Goal: Task Accomplishment & Management: Complete application form

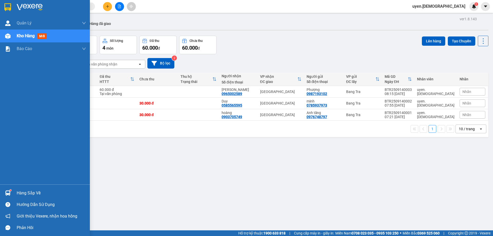
click at [10, 195] on img at bounding box center [7, 192] width 5 height 5
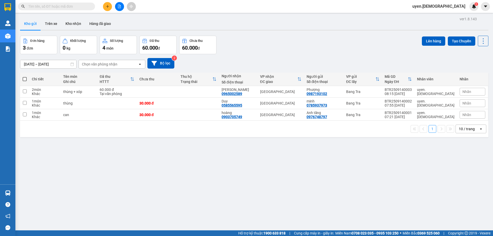
click at [257, 199] on section "Kết quả tìm kiếm ( 0 ) Bộ lọc No Data uyen.bahai 1 Quản Lý Quản lý khách hàng m…" at bounding box center [246, 118] width 493 height 236
click at [72, 24] on button "Kho nhận" at bounding box center [73, 23] width 24 height 12
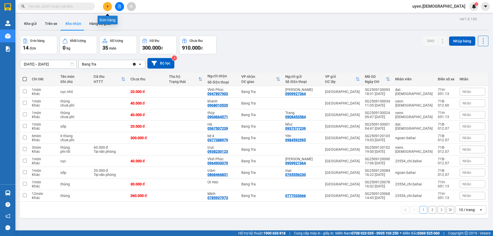
click at [109, 6] on icon "plus" at bounding box center [108, 7] width 4 height 4
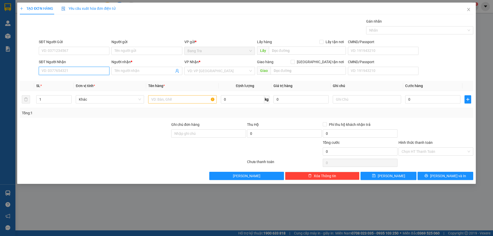
click at [69, 71] on input "SĐT Người Nhận" at bounding box center [74, 71] width 71 height 8
click at [70, 81] on div "0352699360 - My" at bounding box center [74, 81] width 65 height 6
type input "0352699360"
type input "My"
type input "0352699360"
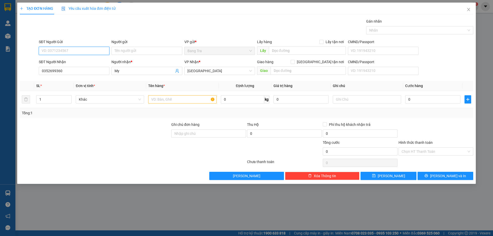
click at [67, 50] on input "SĐT Người Gửi" at bounding box center [74, 51] width 71 height 8
click at [175, 101] on input "text" at bounding box center [182, 99] width 68 height 8
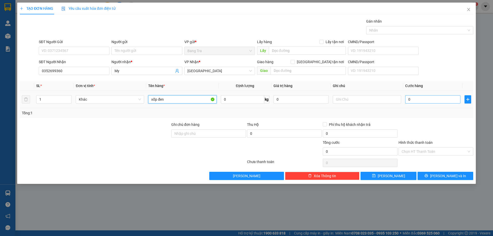
type input "xốp đen"
click at [418, 100] on input "0" at bounding box center [433, 99] width 55 height 8
type input "3"
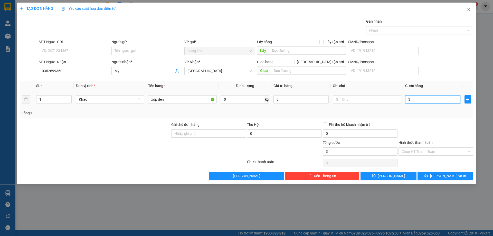
type input "30"
click at [438, 148] on div "Chọn HT Thanh Toán" at bounding box center [436, 152] width 75 height 8
type input "30.000"
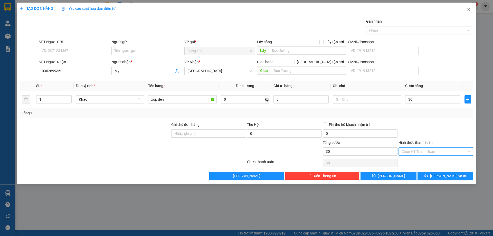
type input "30.000"
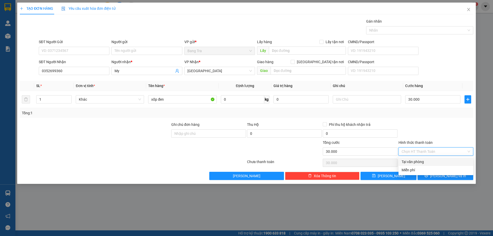
click at [427, 164] on div "Tại văn phòng" at bounding box center [436, 162] width 69 height 6
type input "0"
click at [430, 175] on button "[PERSON_NAME] và In" at bounding box center [446, 176] width 56 height 8
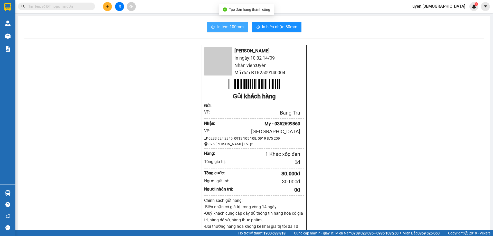
click at [233, 28] on span "In tem 100mm" at bounding box center [230, 27] width 26 height 6
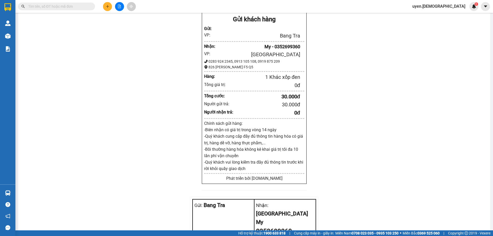
drag, startPoint x: 189, startPoint y: 144, endPoint x: 207, endPoint y: 116, distance: 33.6
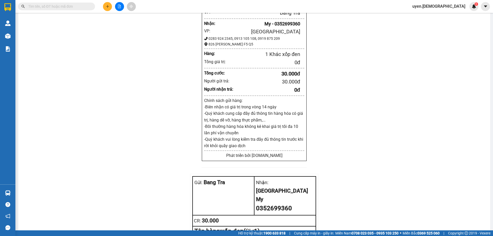
drag, startPoint x: 222, startPoint y: 68, endPoint x: 223, endPoint y: 65, distance: 2.6
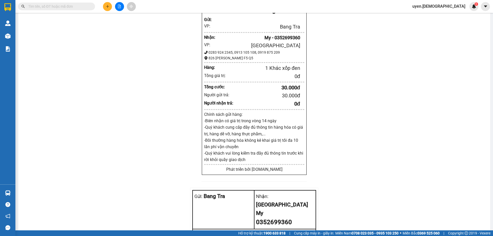
drag, startPoint x: 227, startPoint y: 54, endPoint x: 229, endPoint y: 52, distance: 3.0
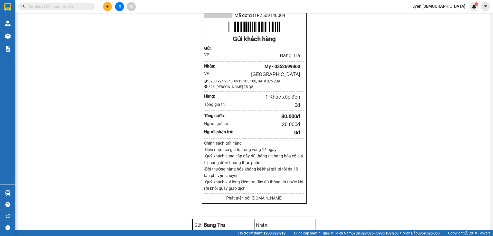
scroll to position [26, 0]
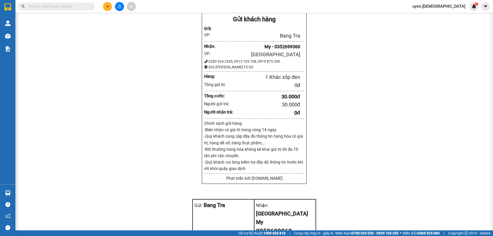
drag, startPoint x: 150, startPoint y: 26, endPoint x: 155, endPoint y: 2, distance: 24.2
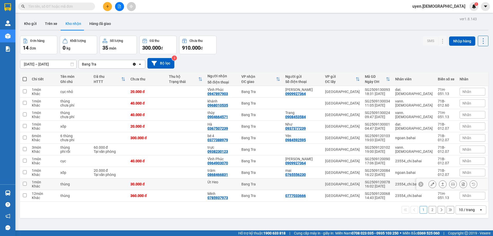
drag, startPoint x: 152, startPoint y: 182, endPoint x: 168, endPoint y: 93, distance: 90.0
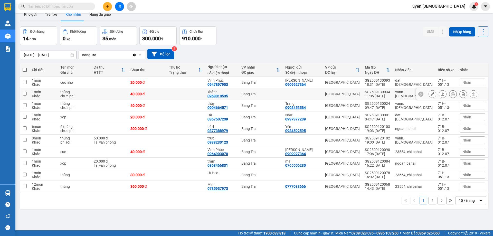
scroll to position [24, 0]
